Goal: Check status: Check status

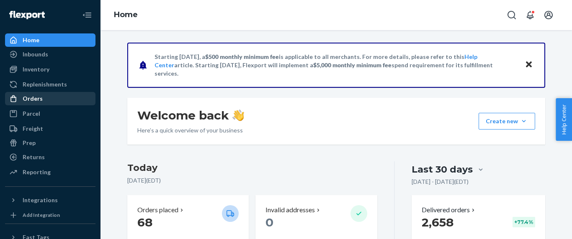
click at [44, 98] on div "Orders" at bounding box center [50, 99] width 89 height 12
click at [36, 101] on div "Orders" at bounding box center [33, 99] width 20 height 8
click at [36, 102] on div "Orders" at bounding box center [33, 99] width 20 height 8
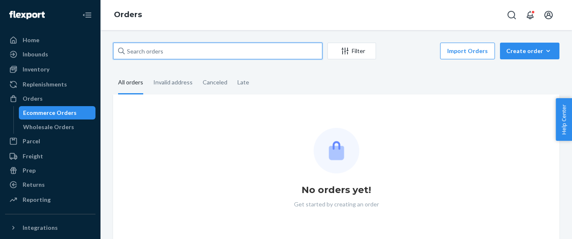
click at [149, 51] on input "text" at bounding box center [217, 51] width 209 height 17
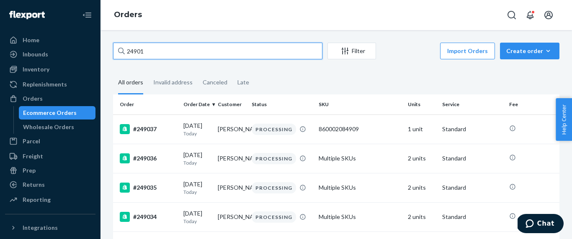
type input "249019"
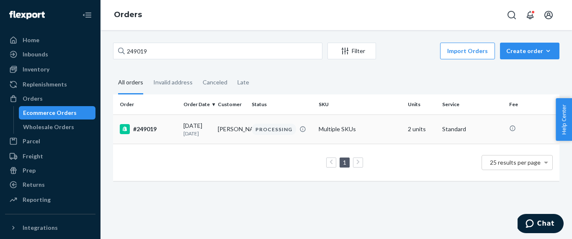
click at [158, 122] on td "#249019" at bounding box center [146, 129] width 67 height 29
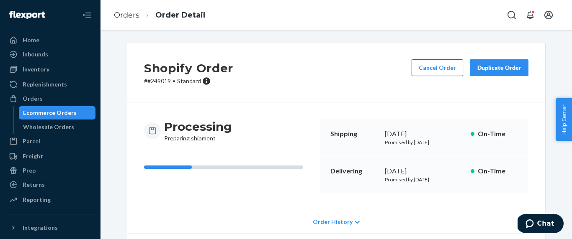
click at [434, 70] on button "Cancel Order" at bounding box center [436, 67] width 51 height 17
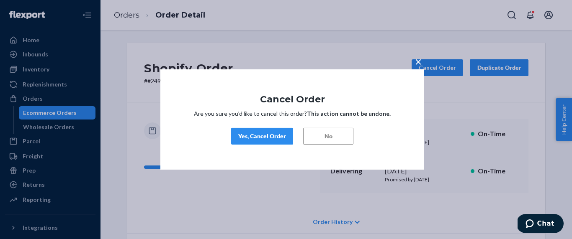
click at [267, 139] on div "Yes, Cancel Order" at bounding box center [262, 136] width 48 height 8
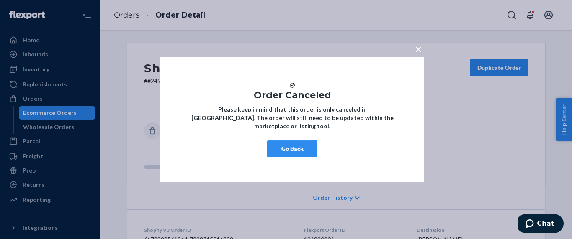
click at [304, 149] on button "Go Back" at bounding box center [292, 149] width 50 height 17
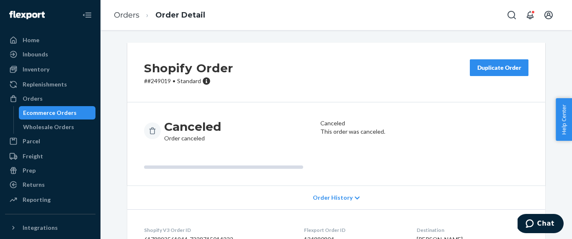
click at [513, 72] on button "Duplicate Order" at bounding box center [499, 67] width 59 height 17
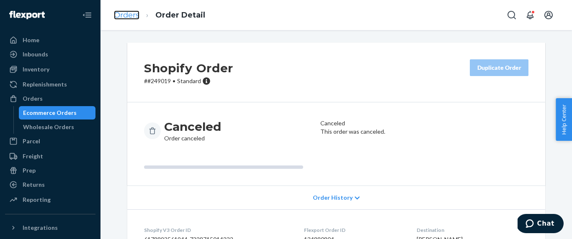
click at [132, 19] on link "Orders" at bounding box center [127, 14] width 26 height 9
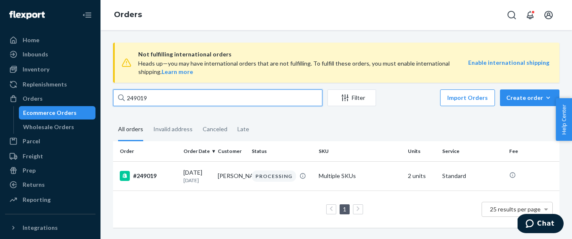
click at [166, 100] on input "249019" at bounding box center [217, 98] width 209 height 17
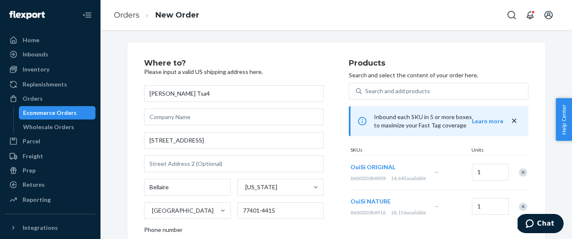
type input "[PERSON_NAME] Tsa4"
click at [125, 19] on link "Orders" at bounding box center [127, 14] width 26 height 9
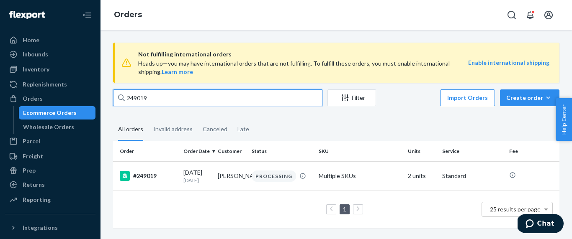
click at [162, 98] on input "249019" at bounding box center [217, 98] width 209 height 17
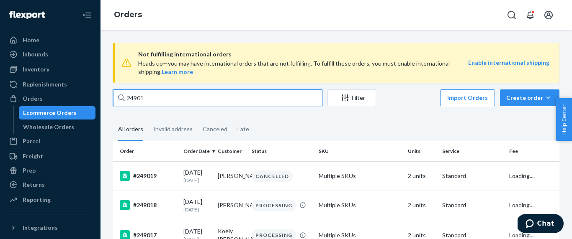
type input "249014"
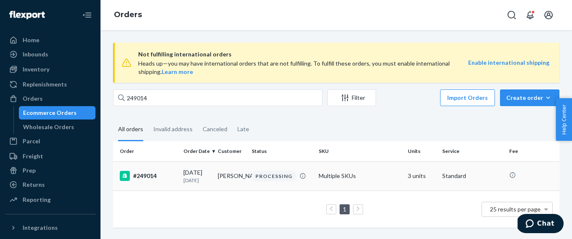
click at [178, 178] on td "#249014" at bounding box center [146, 176] width 67 height 29
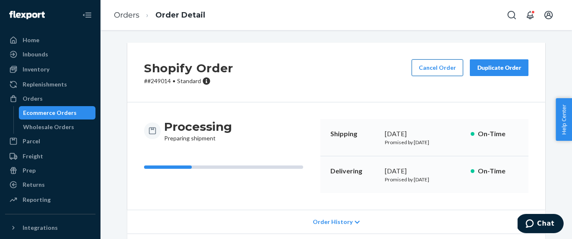
click at [441, 71] on button "Cancel Order" at bounding box center [436, 67] width 51 height 17
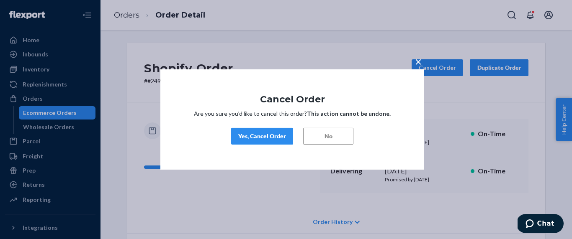
click at [275, 138] on div "Yes, Cancel Order" at bounding box center [262, 136] width 48 height 8
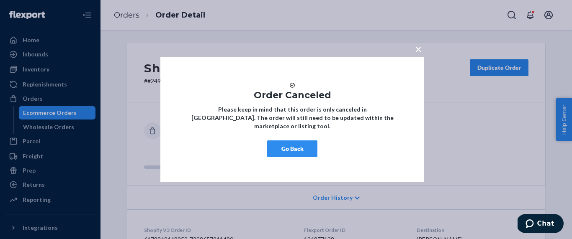
click at [288, 157] on button "Go Back" at bounding box center [292, 149] width 50 height 17
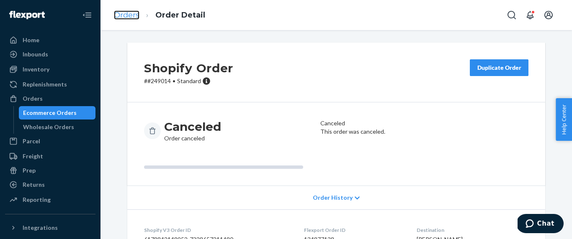
click at [132, 18] on link "Orders" at bounding box center [127, 14] width 26 height 9
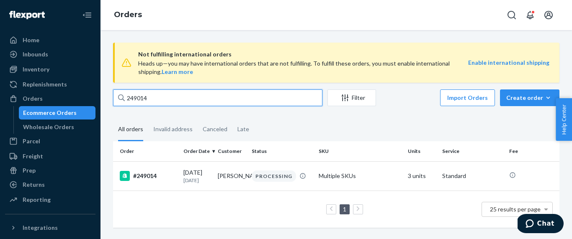
click at [156, 99] on input "249014" at bounding box center [217, 98] width 209 height 17
type input "249019"
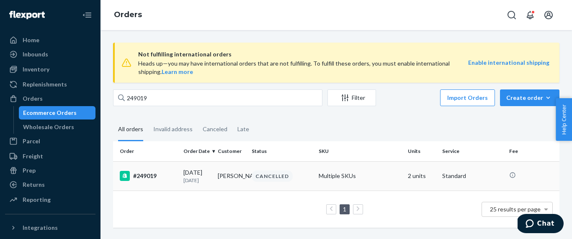
click at [139, 174] on div "#249019" at bounding box center [148, 176] width 57 height 10
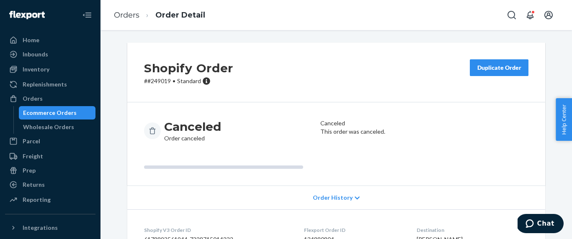
click at [167, 79] on p "# #249019 • Standard" at bounding box center [188, 81] width 89 height 8
copy p "249019"
click at [135, 16] on link "Orders" at bounding box center [127, 14] width 26 height 9
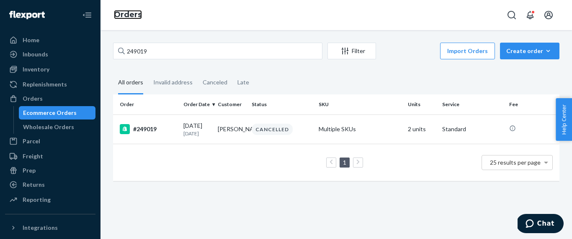
click at [132, 14] on link "Orders" at bounding box center [128, 14] width 28 height 9
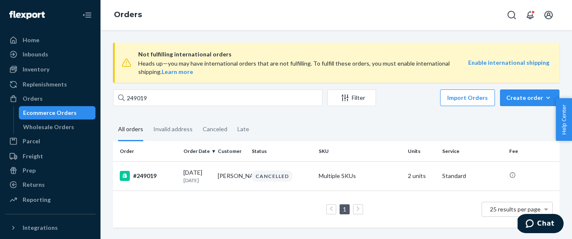
click at [159, 48] on div "Not fulfilling international orders Heads up—you may have international orders …" at bounding box center [336, 63] width 446 height 40
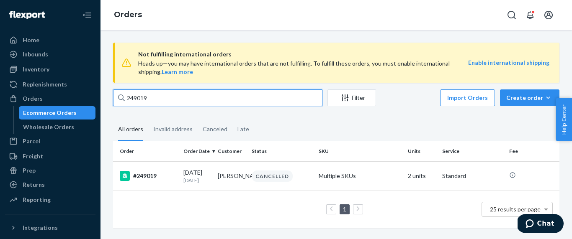
click at [164, 97] on input "249019" at bounding box center [217, 98] width 209 height 17
type input "249014"
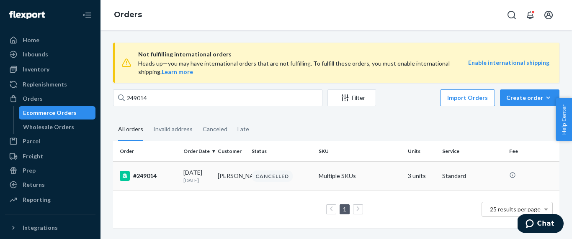
click at [221, 172] on td "[PERSON_NAME]" at bounding box center [231, 176] width 34 height 29
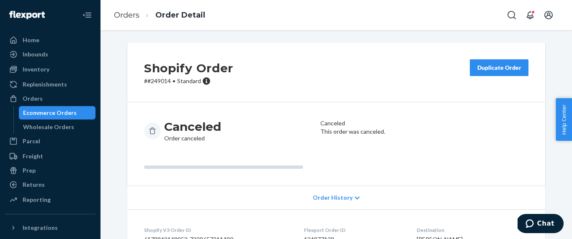
click at [163, 81] on p "# #249014 • Standard" at bounding box center [188, 81] width 89 height 8
copy p "249014"
click at [39, 41] on div "Home" at bounding box center [50, 40] width 89 height 12
